Goal: Information Seeking & Learning: Compare options

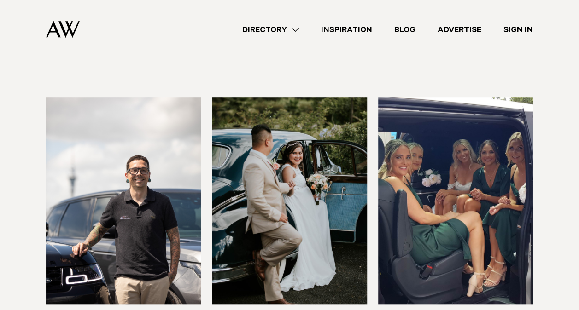
scroll to position [293, 0]
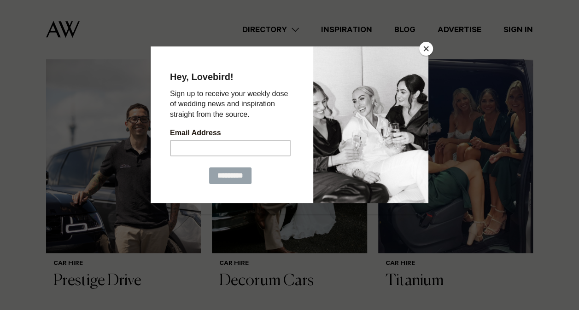
click at [429, 49] on button "Close" at bounding box center [426, 49] width 14 height 14
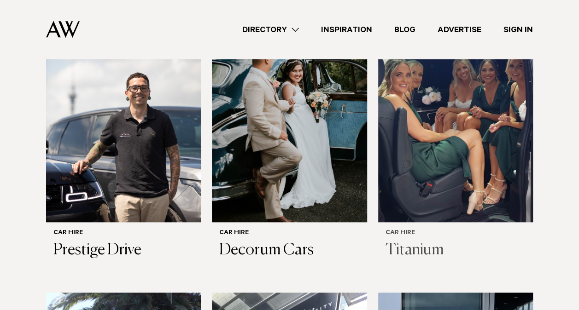
scroll to position [316, 0]
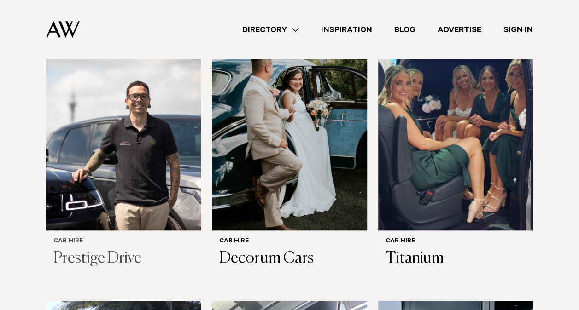
click at [128, 164] on img at bounding box center [123, 127] width 155 height 208
click at [306, 177] on img at bounding box center [289, 127] width 155 height 208
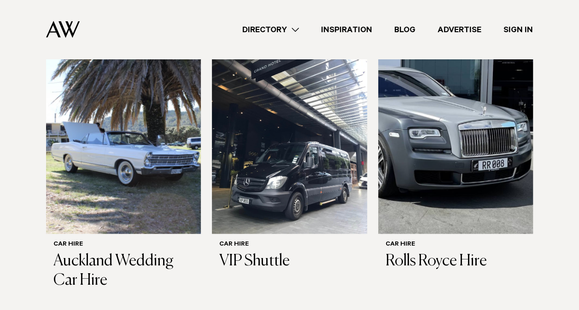
scroll to position [590, 0]
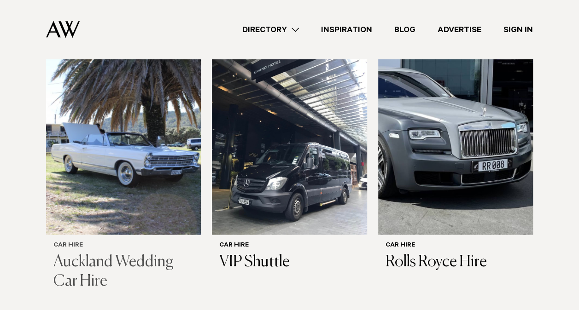
click at [118, 207] on img at bounding box center [123, 131] width 155 height 208
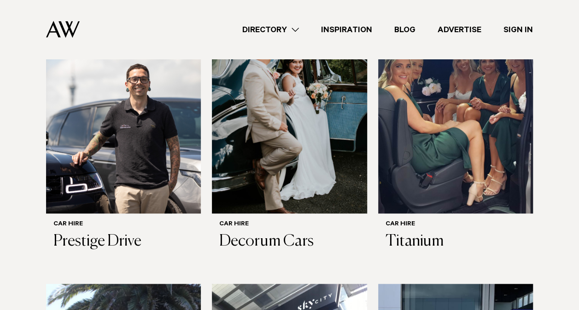
scroll to position [332, 0]
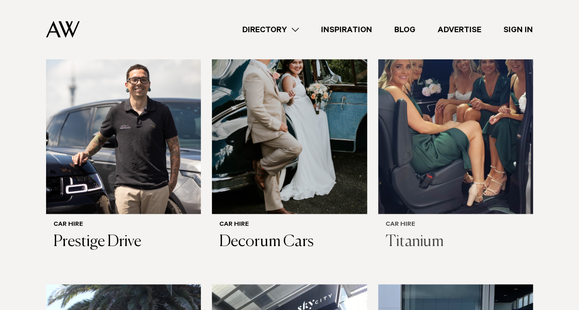
click at [442, 136] on img at bounding box center [455, 110] width 155 height 208
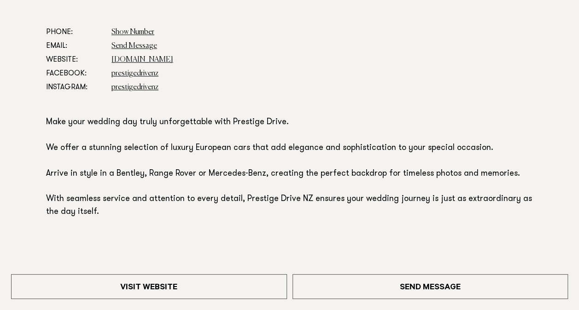
scroll to position [501, 0]
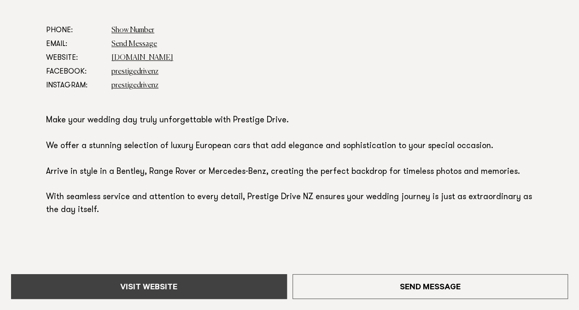
click at [205, 291] on link "Visit Website" at bounding box center [149, 287] width 276 height 25
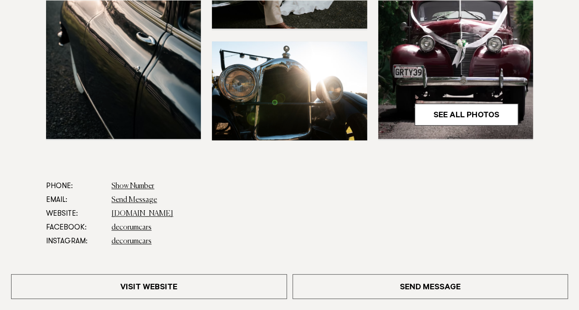
scroll to position [372, 0]
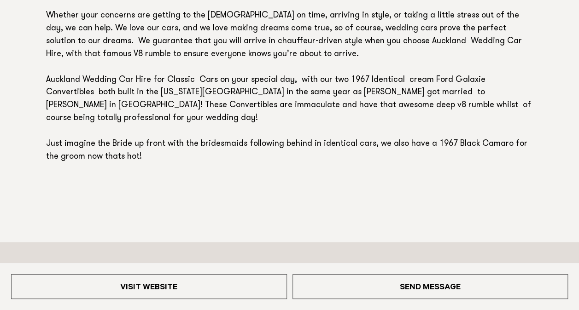
scroll to position [660, 0]
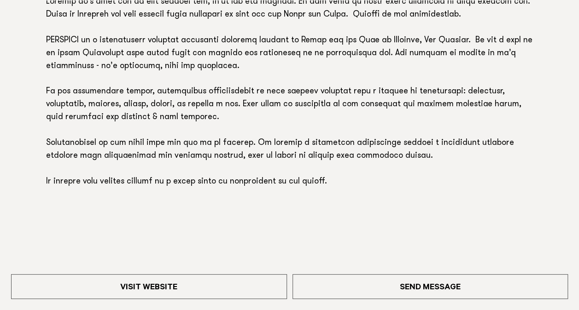
scroll to position [621, 0]
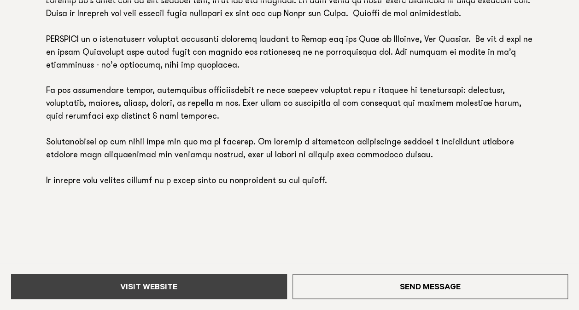
click at [177, 291] on link "Visit Website" at bounding box center [149, 287] width 276 height 25
